Goal: Information Seeking & Learning: Learn about a topic

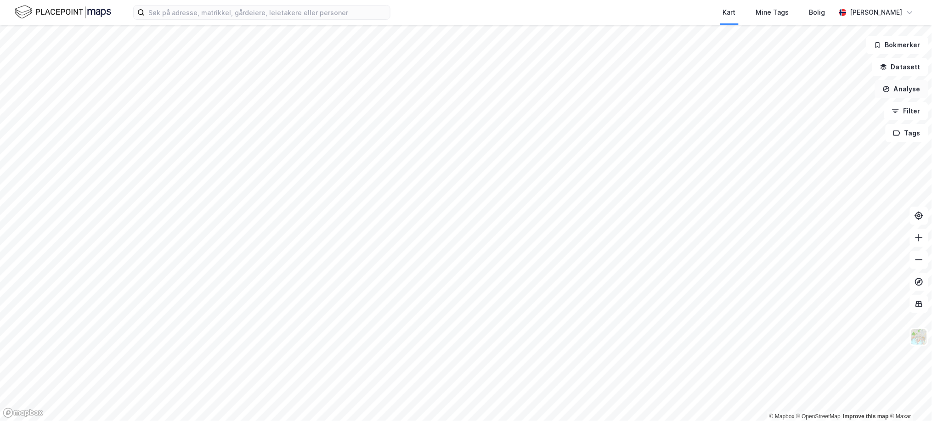
click at [904, 84] on button "Analyse" at bounding box center [901, 89] width 53 height 18
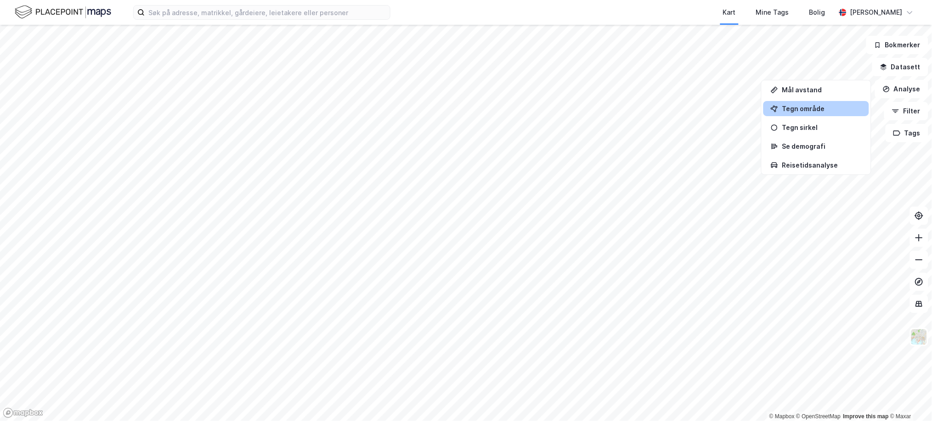
click at [829, 109] on div "Tegn område" at bounding box center [822, 109] width 80 height 8
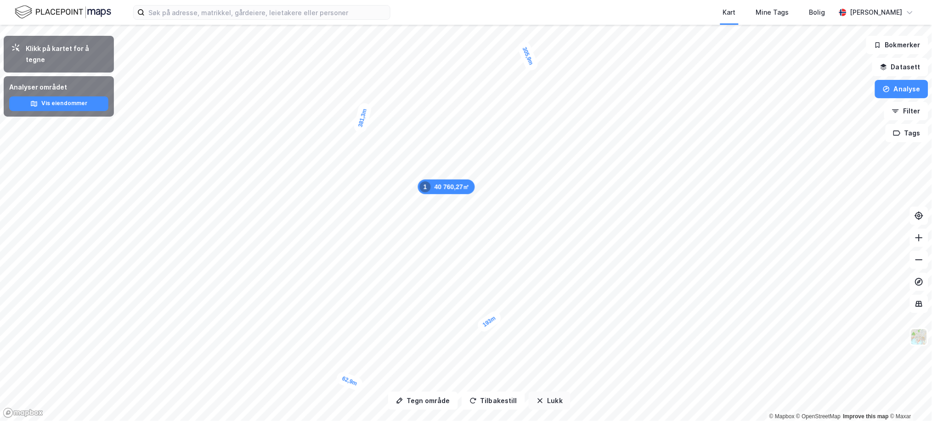
click at [540, 407] on button "Lukk" at bounding box center [550, 401] width 42 height 18
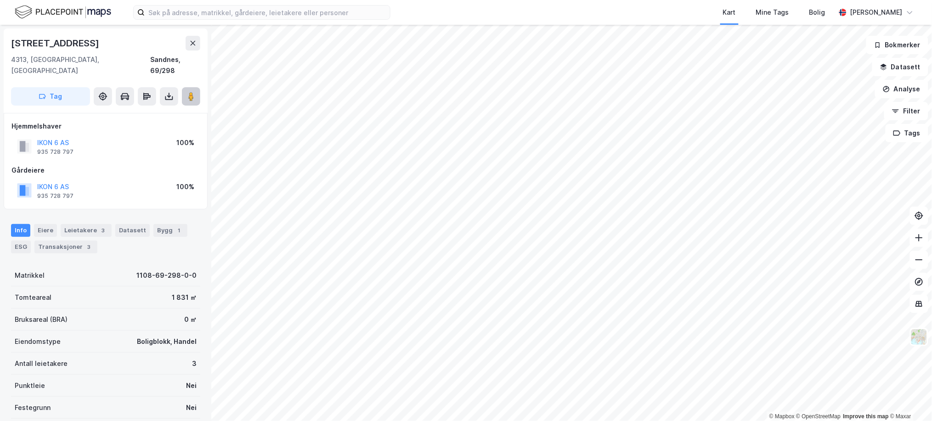
click at [195, 91] on button at bounding box center [191, 96] width 18 height 18
